Goal: Navigation & Orientation: Find specific page/section

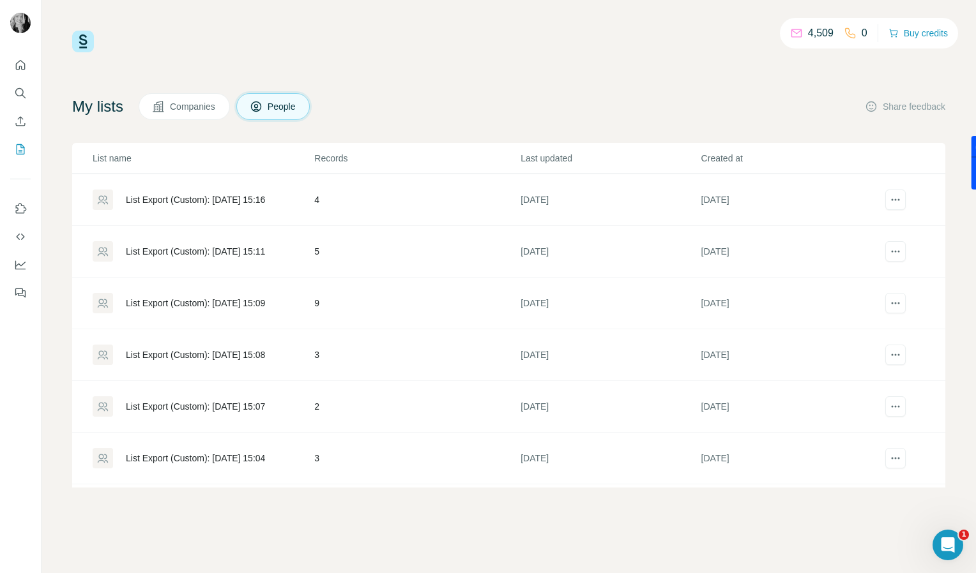
click at [123, 509] on div "4,509 0 Buy credits My lists Companies People Share feedback List name Records …" at bounding box center [508, 286] width 934 height 573
click at [22, 67] on icon "Quick start" at bounding box center [21, 65] width 10 height 10
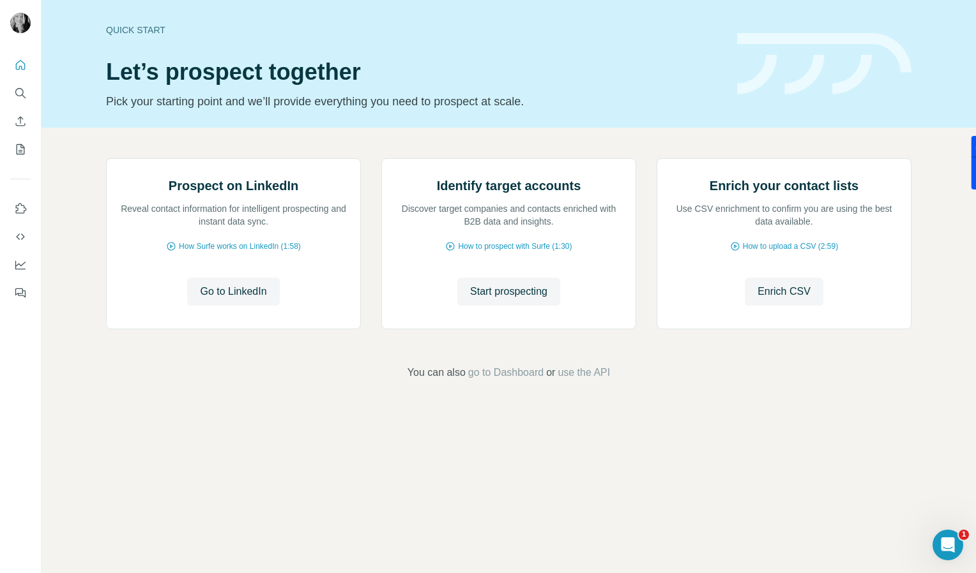
click at [863, 107] on header "Quick start Let’s prospect together Pick your starting point and we’ll provide …" at bounding box center [508, 63] width 805 height 93
click at [25, 154] on icon "My lists" at bounding box center [20, 149] width 13 height 13
